Goal: Task Accomplishment & Management: Use online tool/utility

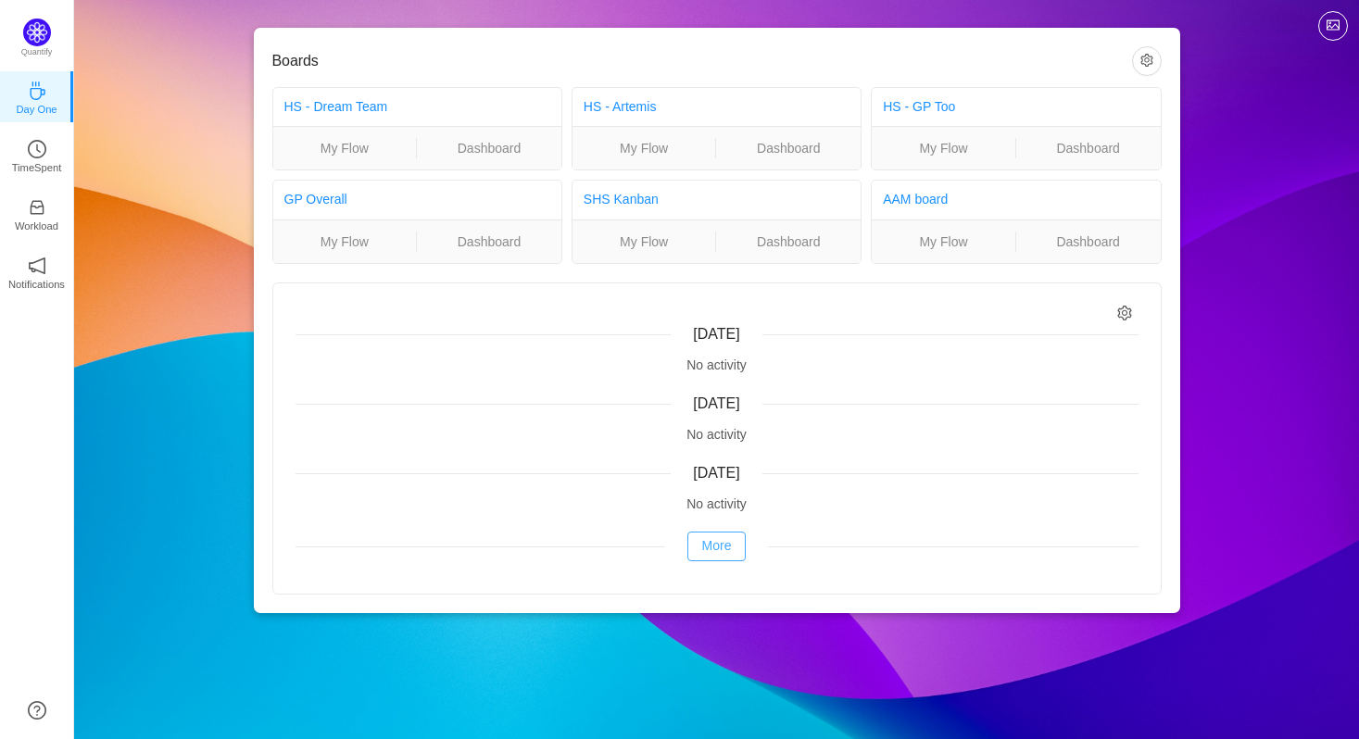
click at [721, 550] on button "More" at bounding box center [717, 547] width 59 height 30
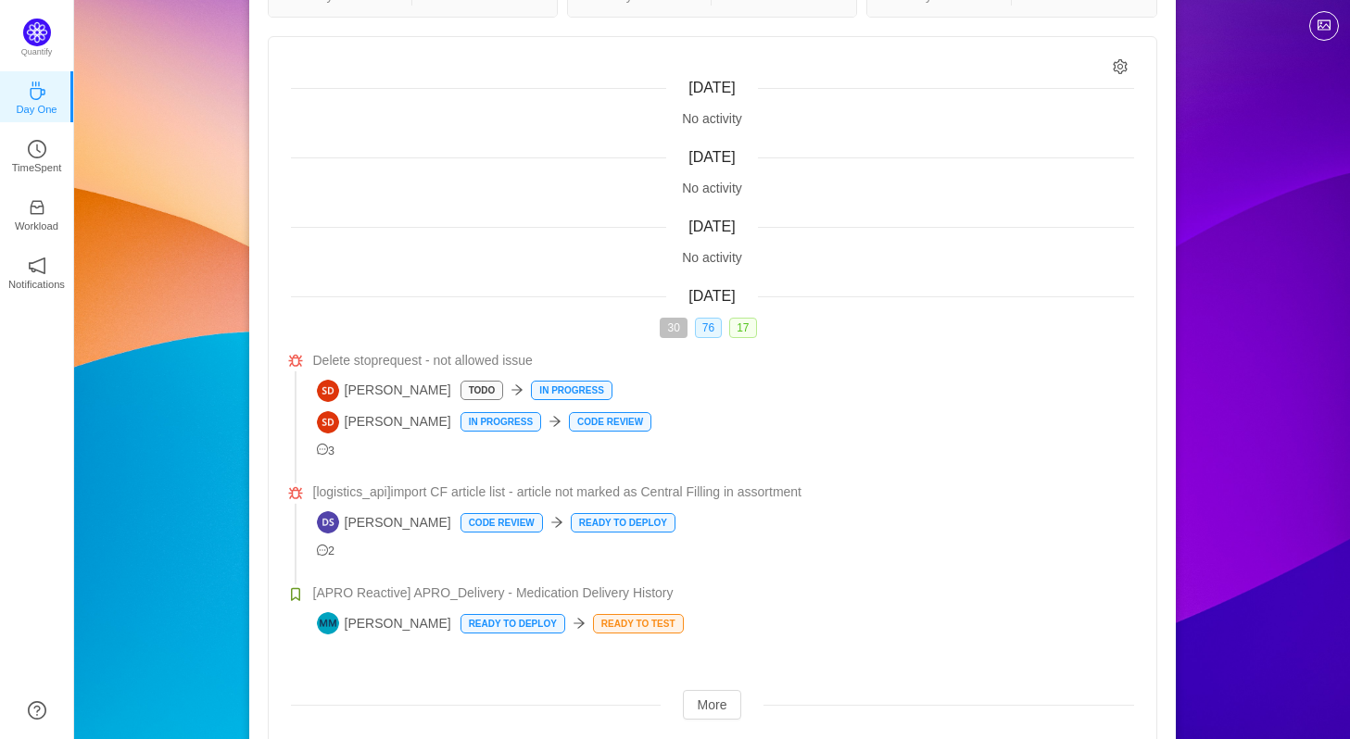
scroll to position [307, 0]
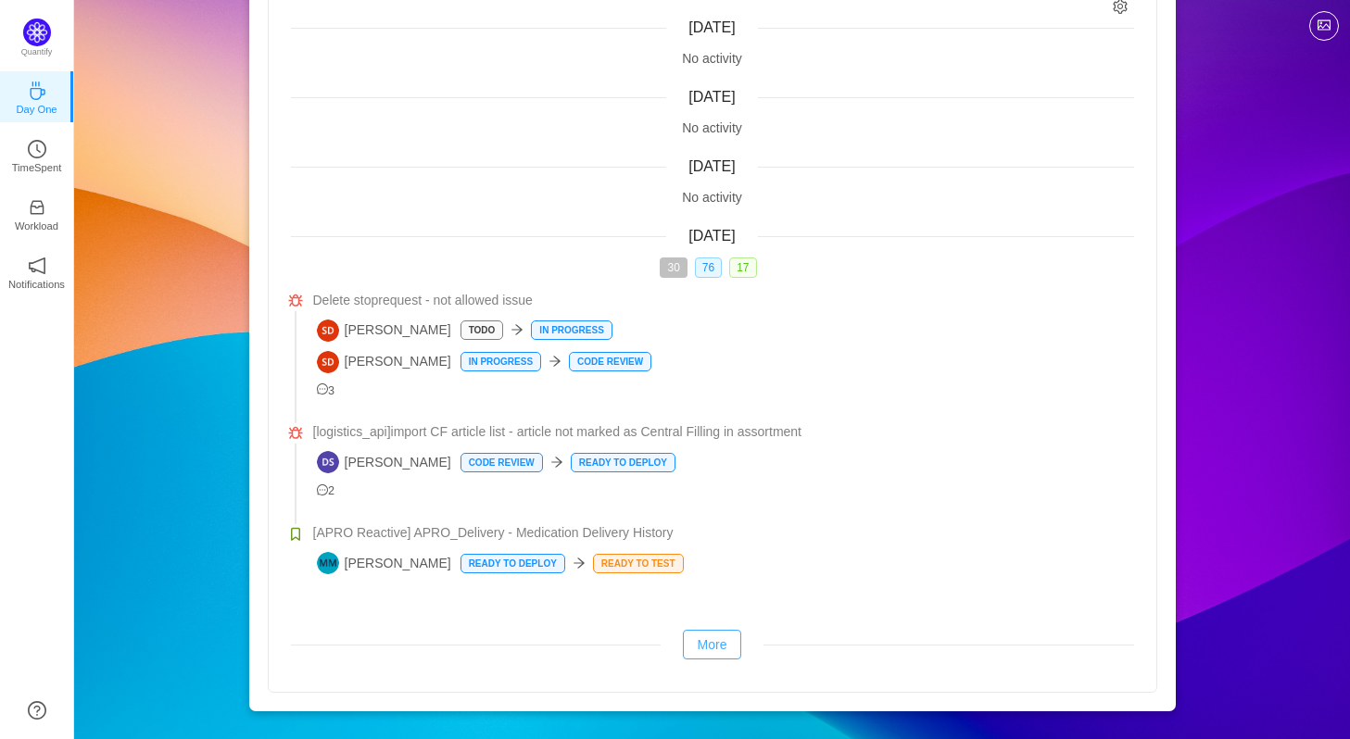
click at [712, 641] on button "More" at bounding box center [712, 645] width 59 height 30
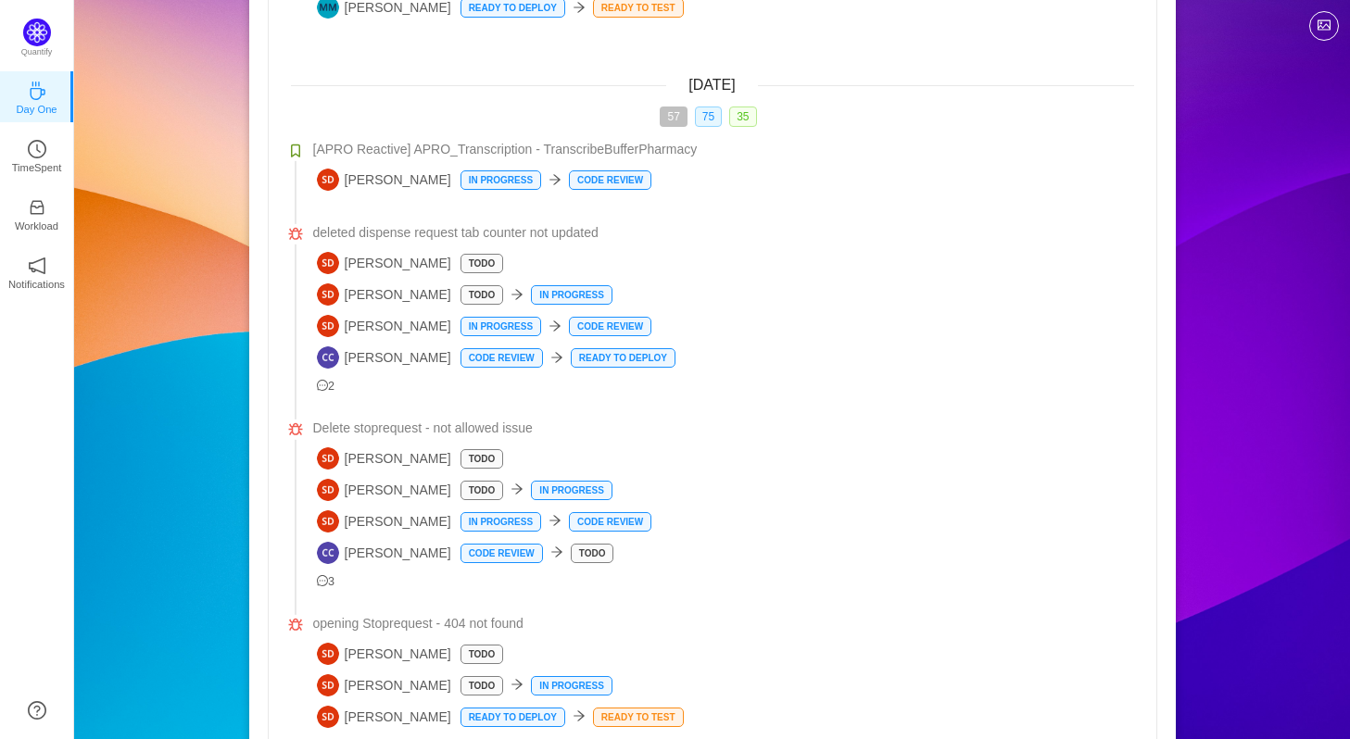
scroll to position [1034, 0]
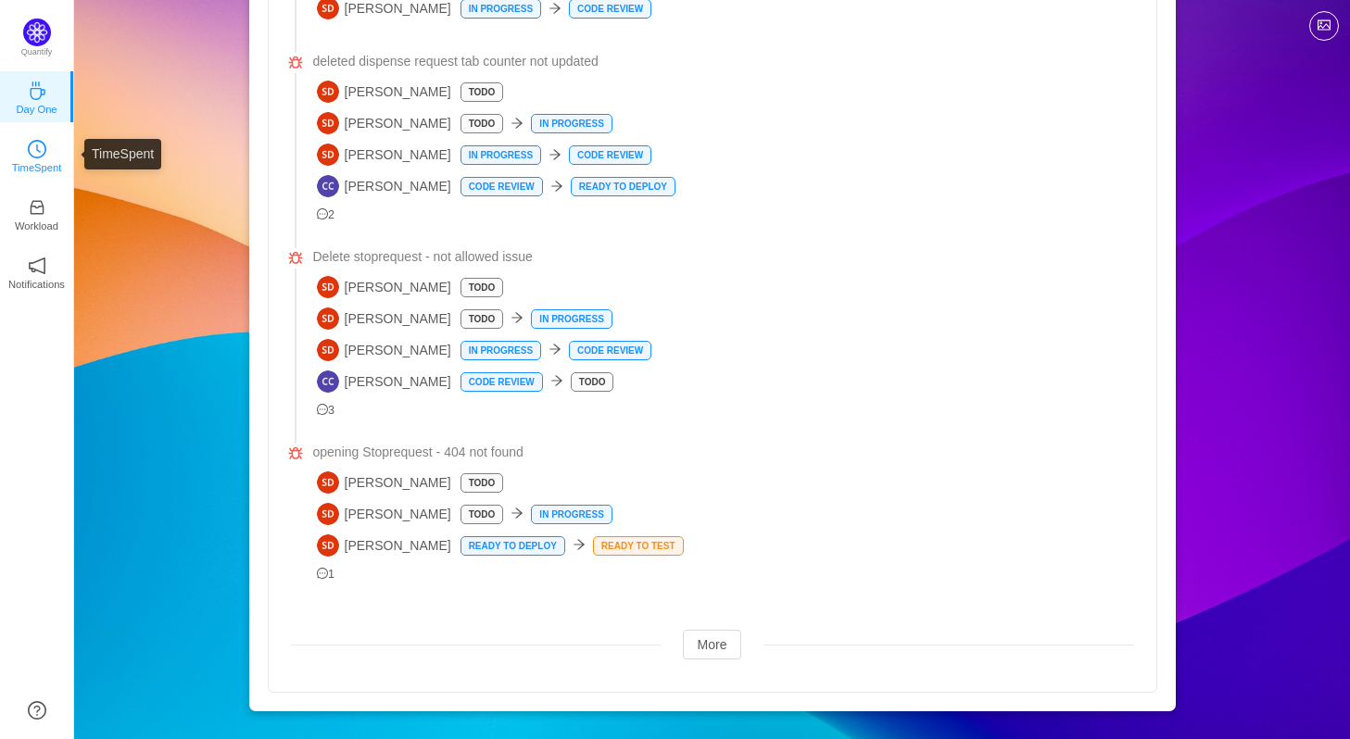
click at [28, 154] on link "TimeSpent" at bounding box center [37, 154] width 19 height 19
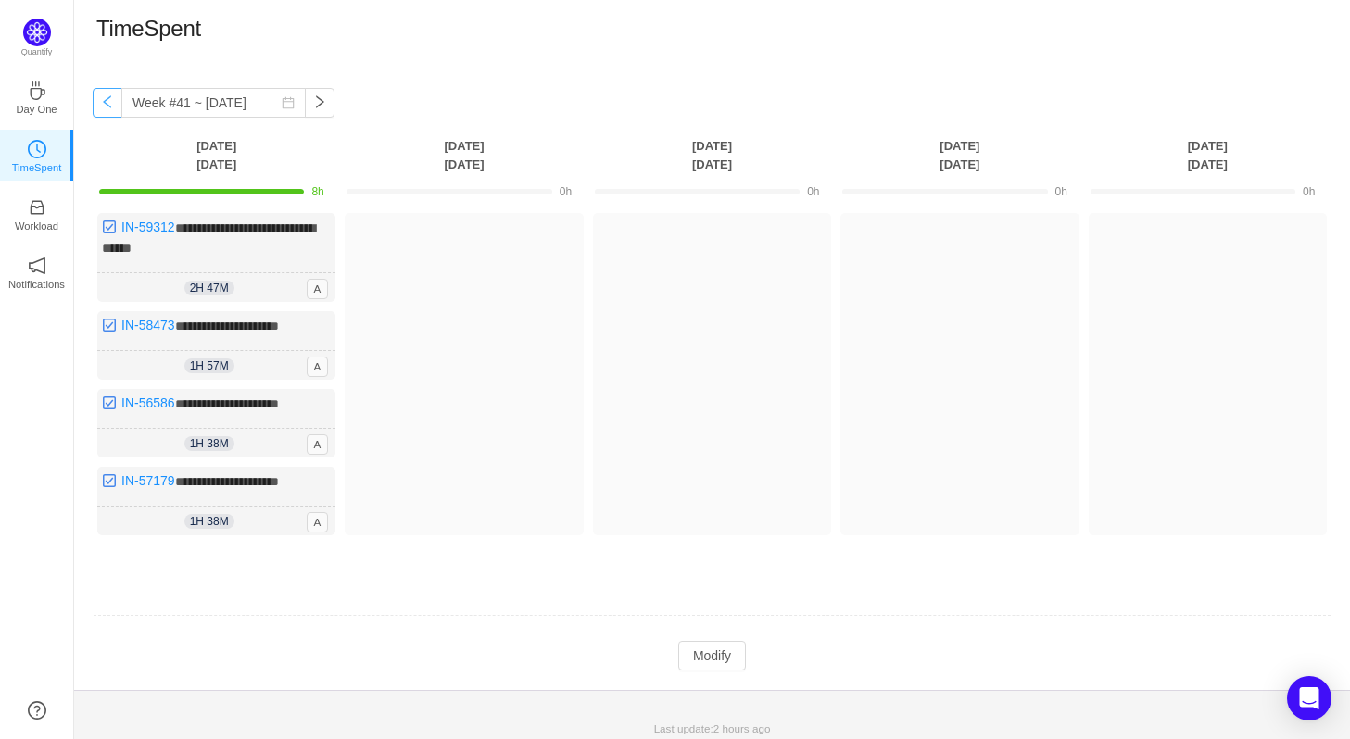
click at [95, 110] on button "button" at bounding box center [108, 103] width 30 height 30
type input "Week #40 ~ [DATE]"
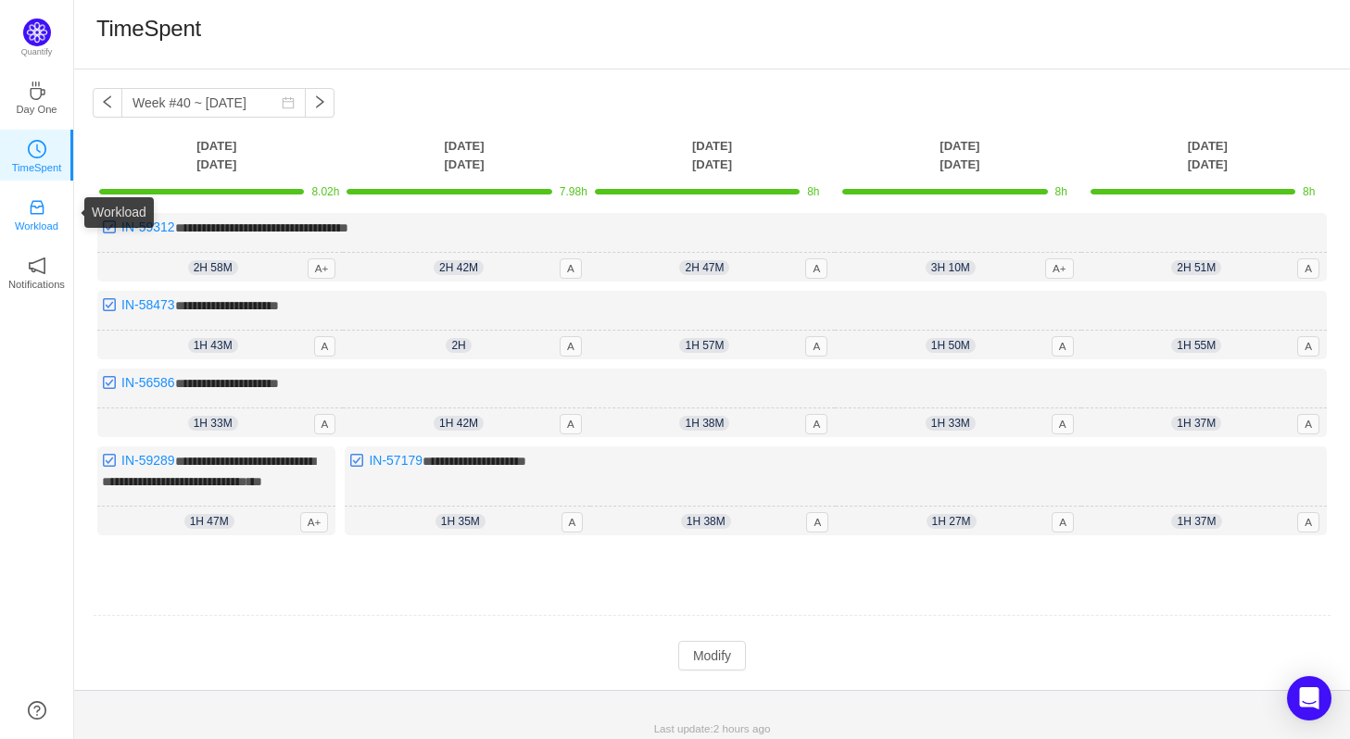
click at [50, 220] on p "Workload" at bounding box center [37, 226] width 44 height 17
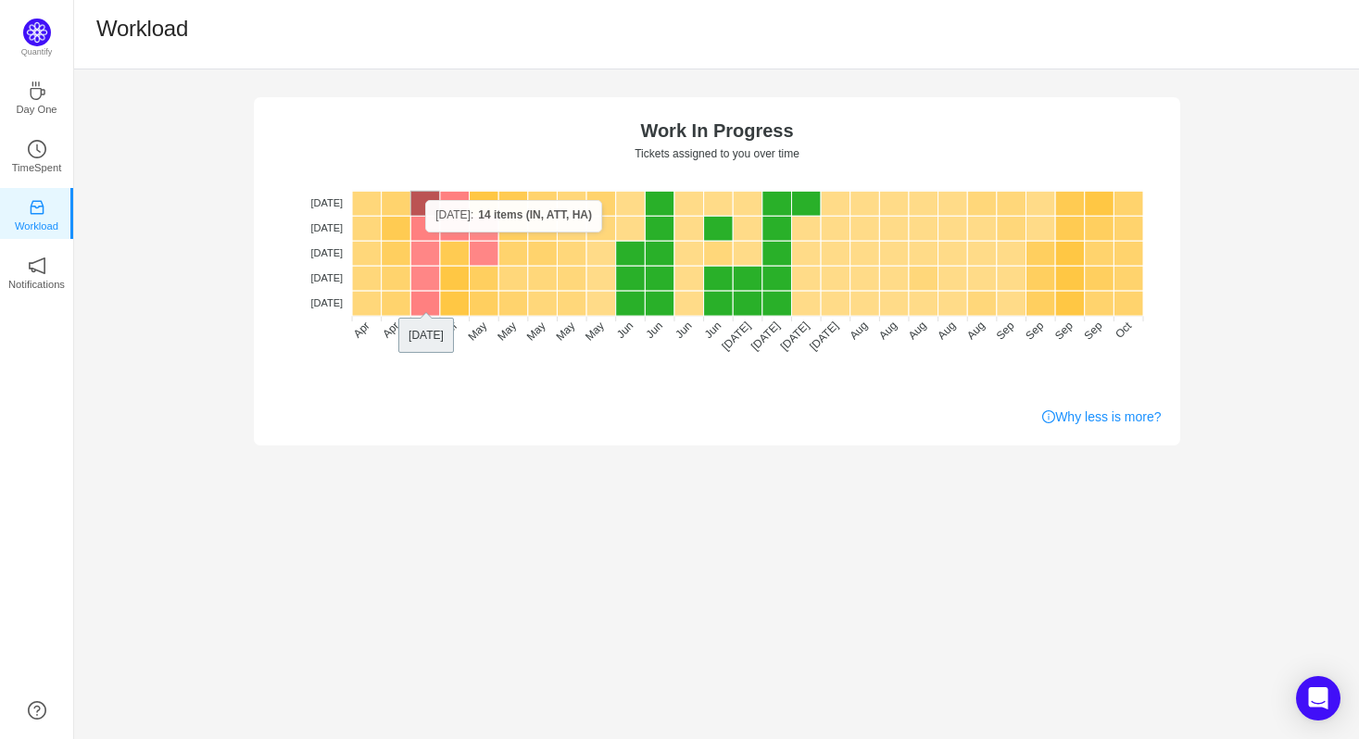
click at [425, 200] on rect at bounding box center [426, 203] width 30 height 25
